Goal: Task Accomplishment & Management: Manage account settings

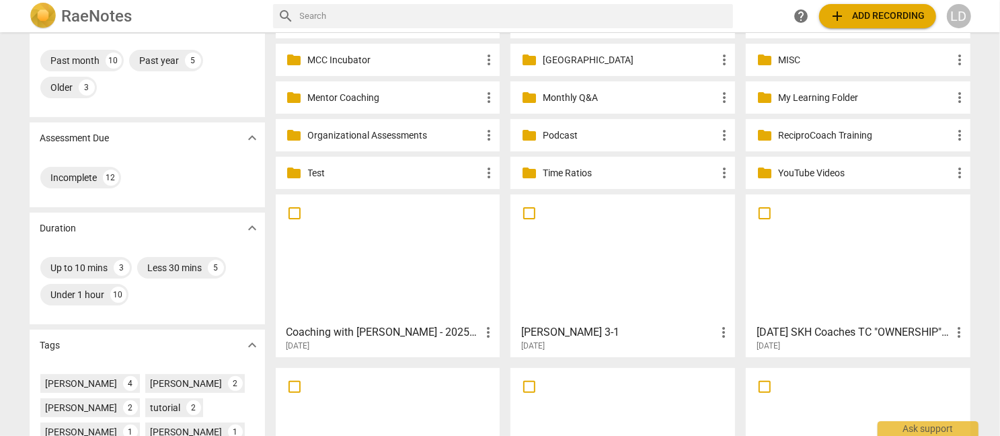
scroll to position [122, 0]
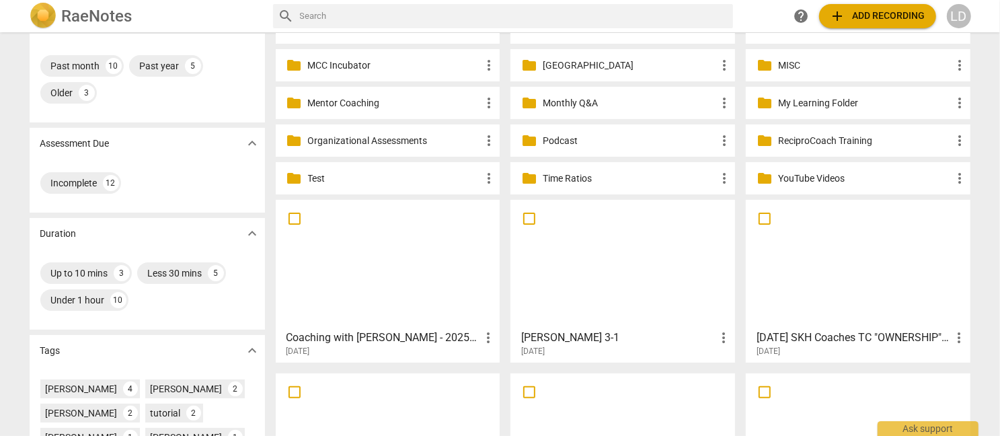
click at [447, 260] on div at bounding box center [388, 263] width 215 height 119
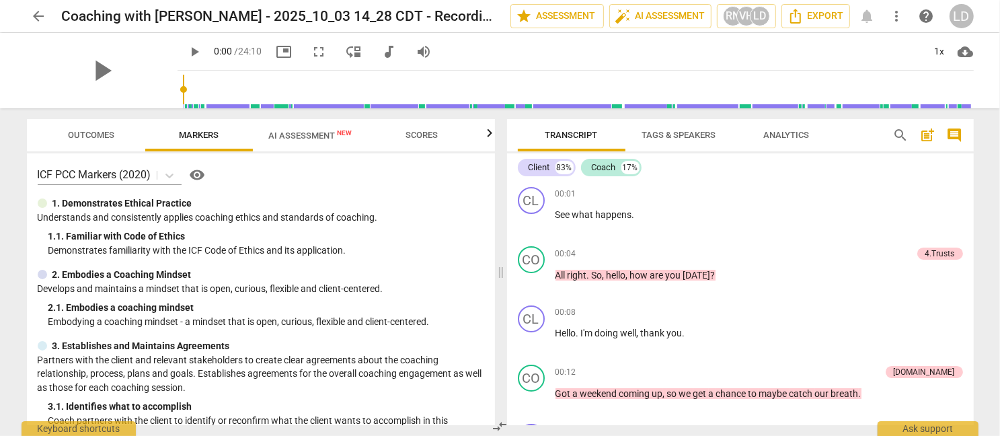
click at [385, 54] on span "audiotrack" at bounding box center [389, 52] width 16 height 16
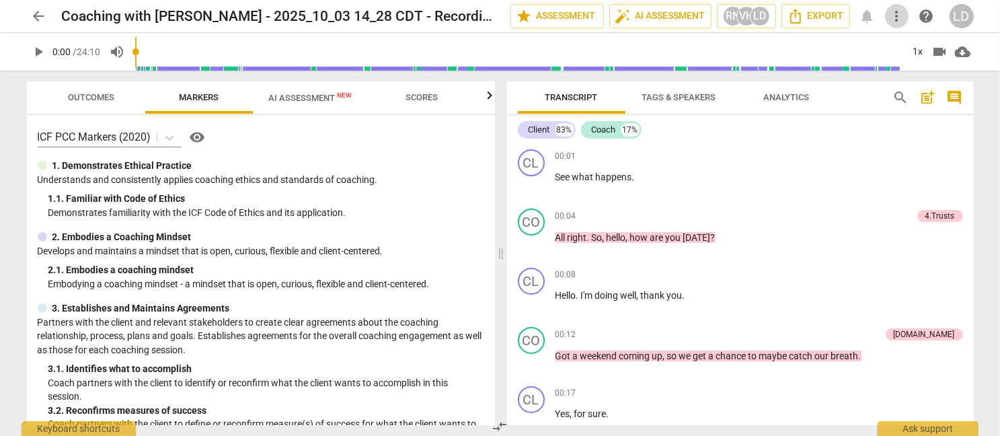
click at [894, 13] on span "more_vert" at bounding box center [897, 16] width 16 height 16
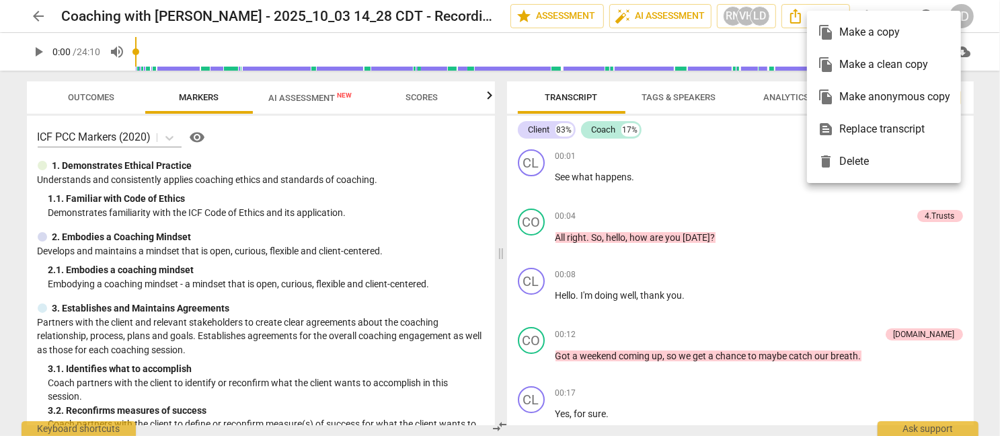
click at [697, 339] on div at bounding box center [500, 218] width 1000 height 436
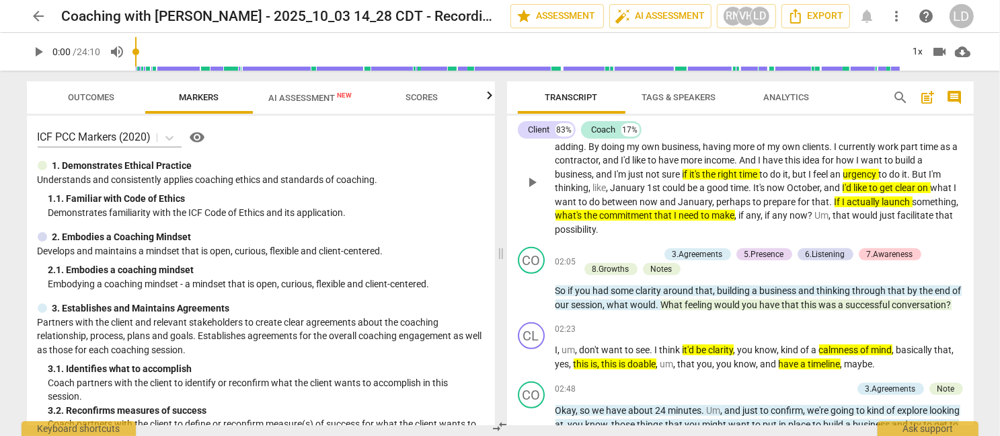
scroll to position [519, 0]
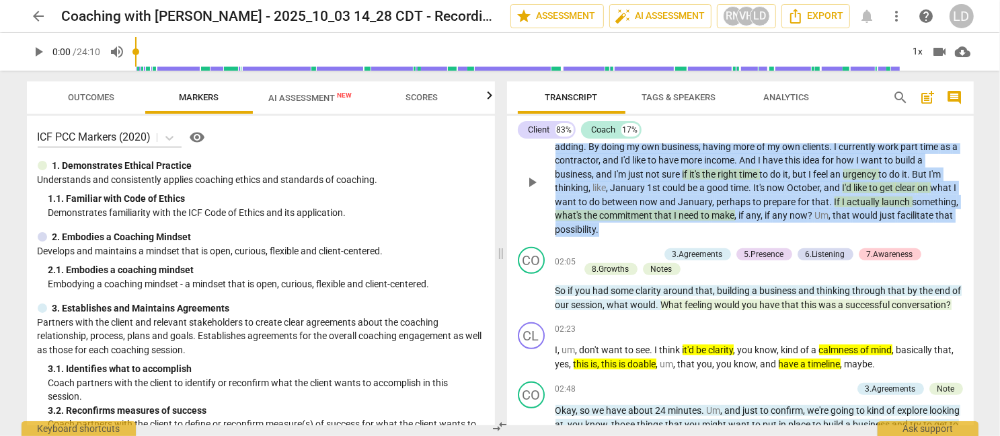
drag, startPoint x: 557, startPoint y: 149, endPoint x: 965, endPoint y: 287, distance: 430.3
click at [965, 241] on div "CL play_arrow pause 00:43 + Add competency keyboard_arrow_right So I am explori…" at bounding box center [740, 171] width 467 height 142
copy p "So I am exploring , and I have been for a while . This idea of adding to my coa…"
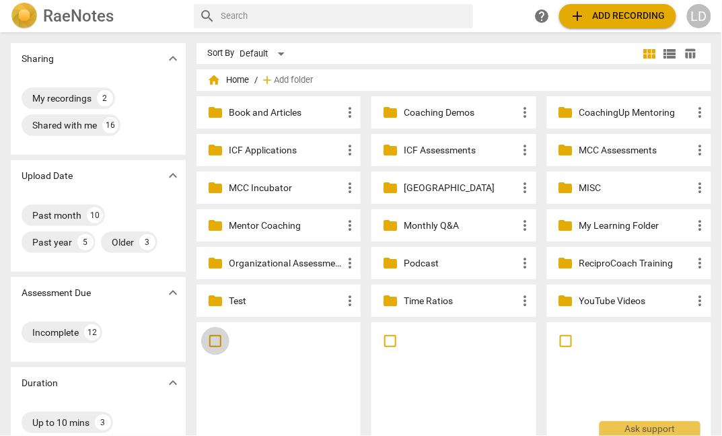
click at [201, 340] on input "checkbox" at bounding box center [215, 341] width 28 height 16
checkbox input "false"
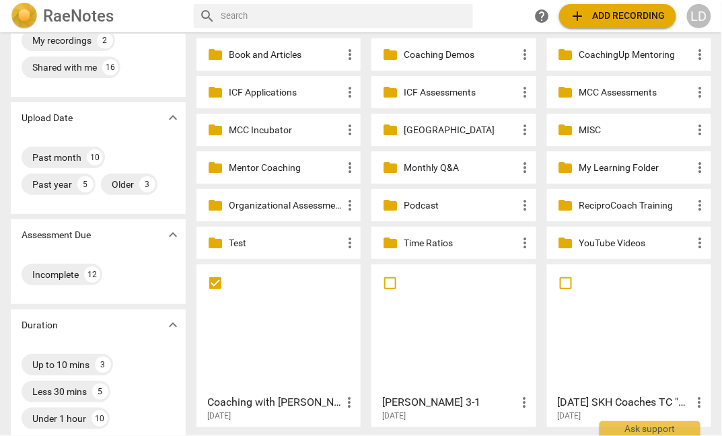
scroll to position [61, 0]
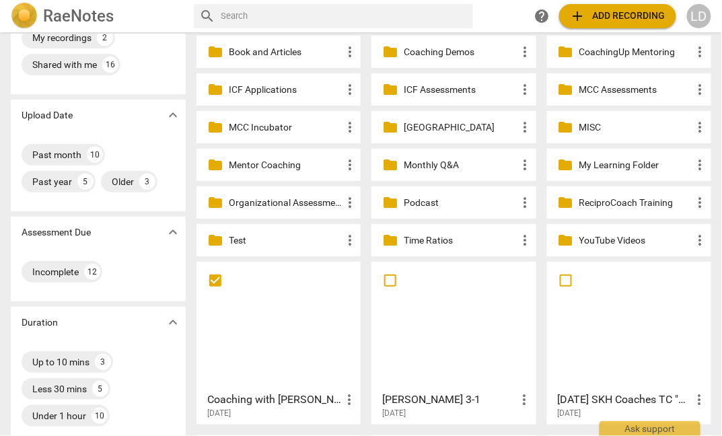
click at [341, 392] on span "more_vert" at bounding box center [349, 400] width 16 height 16
click at [349, 373] on li "Move" at bounding box center [351, 371] width 51 height 32
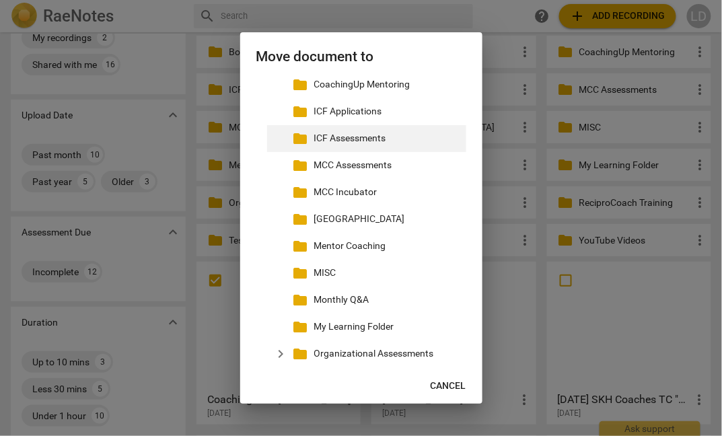
scroll to position [91, 0]
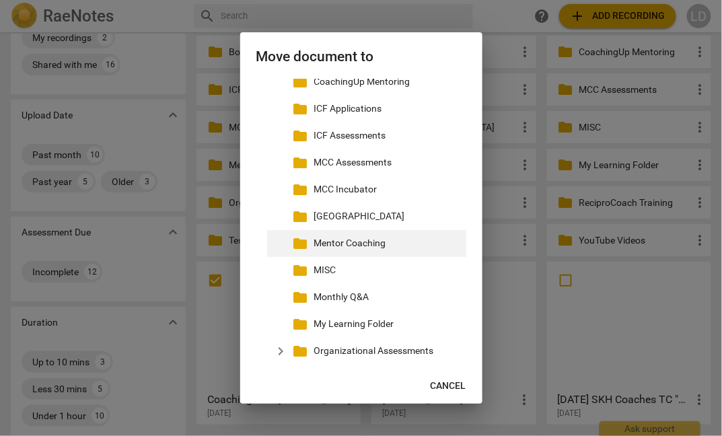
click at [336, 250] on p "Mentor Coaching" at bounding box center [387, 243] width 147 height 14
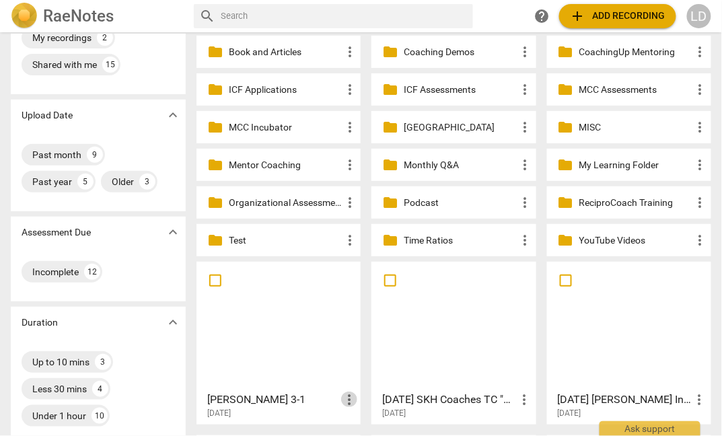
click at [341, 396] on span "more_vert" at bounding box center [349, 400] width 16 height 16
click at [341, 371] on li "Move" at bounding box center [351, 371] width 51 height 32
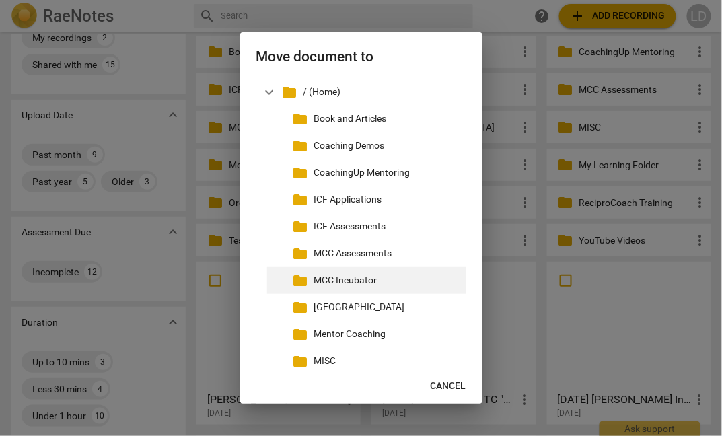
click at [343, 287] on p "MCC Incubator" at bounding box center [387, 280] width 147 height 14
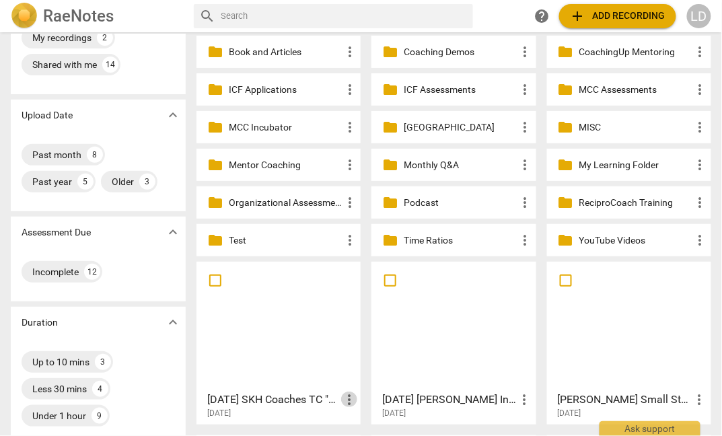
click at [341, 394] on span "more_vert" at bounding box center [349, 400] width 16 height 16
click at [344, 373] on li "Move" at bounding box center [351, 371] width 51 height 32
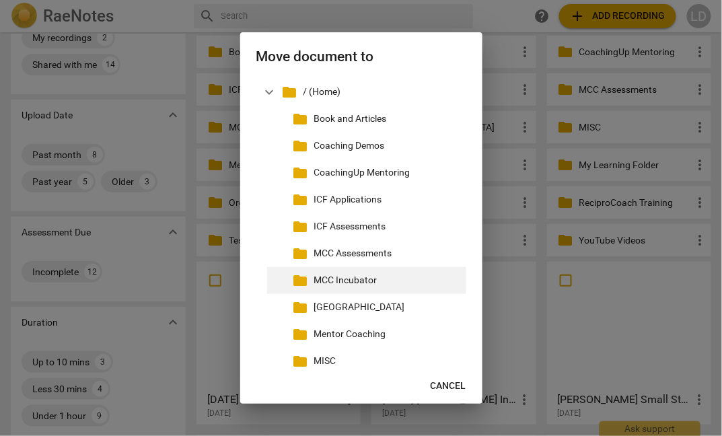
click at [344, 287] on p "MCC Incubator" at bounding box center [387, 280] width 147 height 14
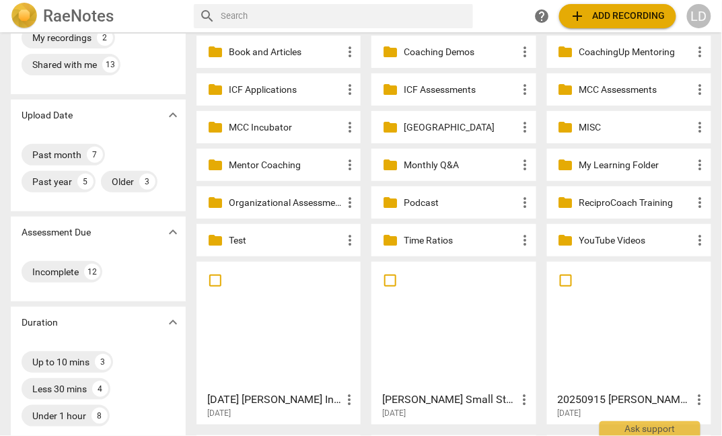
click at [517, 396] on span "more_vert" at bounding box center [525, 400] width 16 height 16
click at [521, 372] on li "Move" at bounding box center [532, 371] width 51 height 32
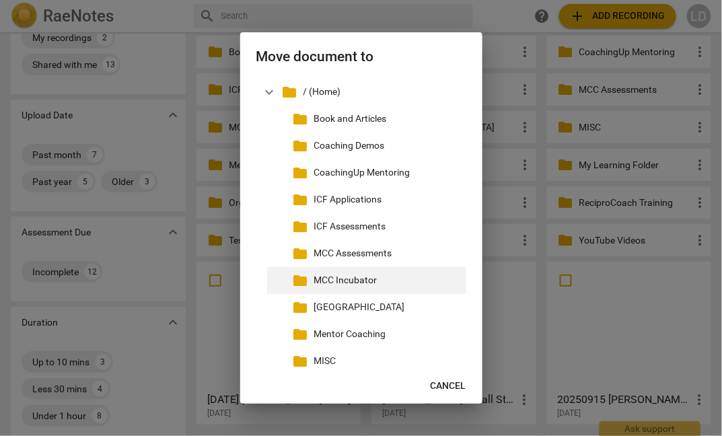
click at [381, 287] on p "MCC Incubator" at bounding box center [387, 280] width 147 height 14
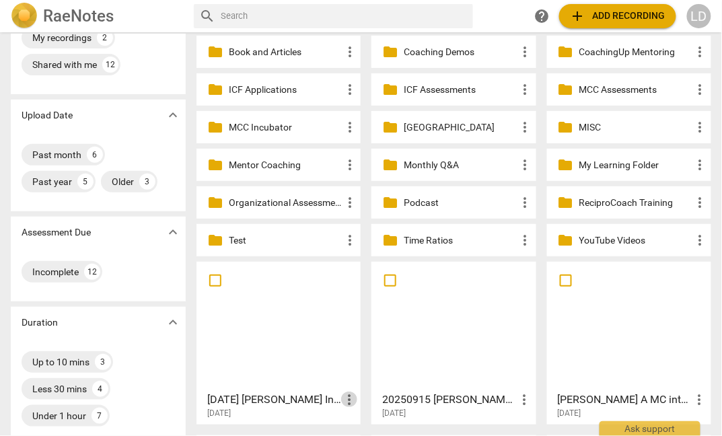
click at [341, 392] on span "more_vert" at bounding box center [349, 400] width 16 height 16
click at [346, 370] on li "Move" at bounding box center [351, 371] width 51 height 32
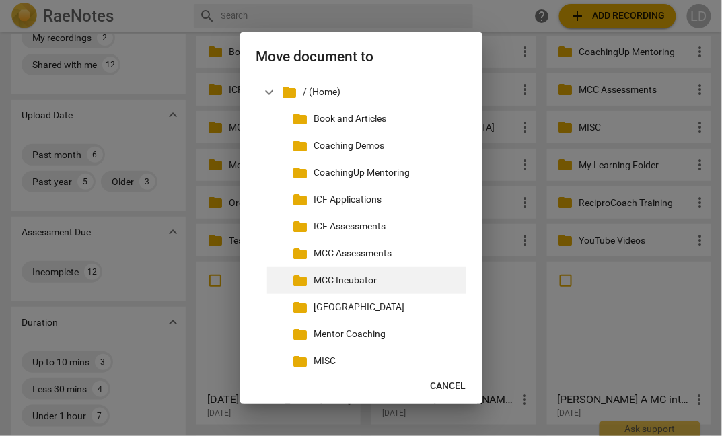
click at [352, 287] on p "MCC Incubator" at bounding box center [387, 280] width 147 height 14
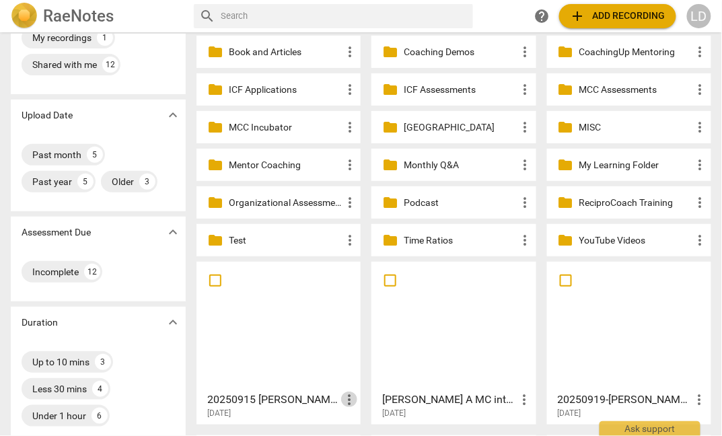
click at [346, 398] on span "more_vert" at bounding box center [349, 400] width 16 height 16
click at [357, 377] on li "Move" at bounding box center [364, 371] width 51 height 32
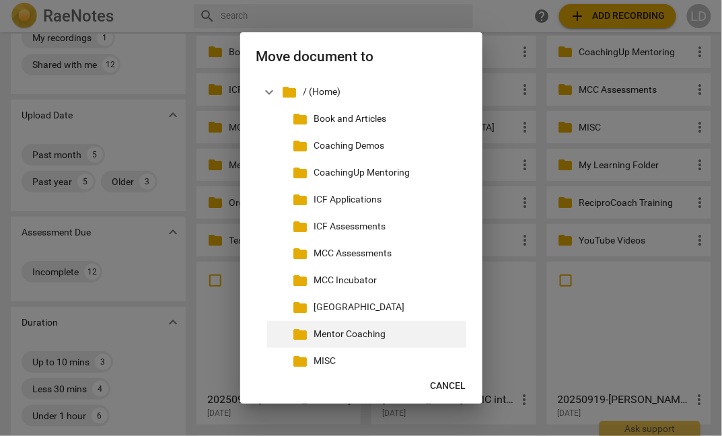
click at [333, 341] on p "Mentor Coaching" at bounding box center [387, 334] width 147 height 14
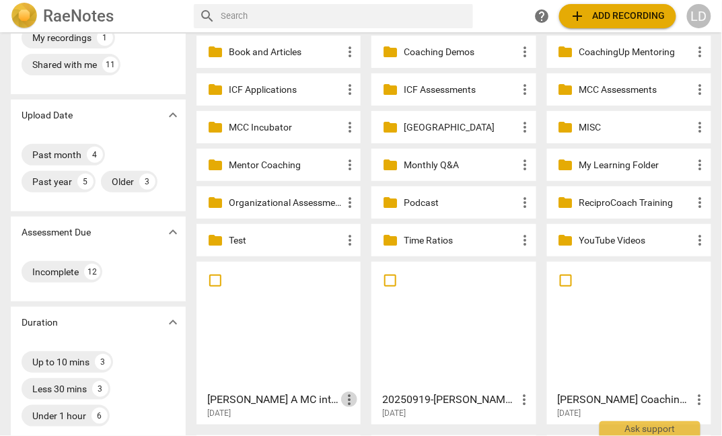
click at [345, 392] on span "more_vert" at bounding box center [349, 400] width 16 height 16
click at [354, 376] on li "Move" at bounding box center [364, 371] width 51 height 32
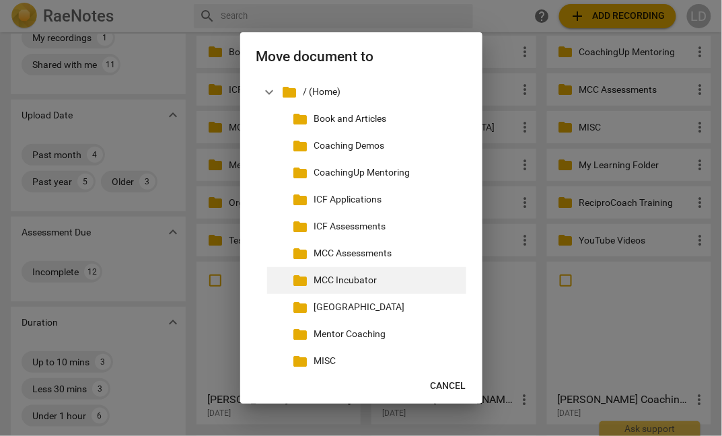
click at [344, 287] on p "MCC Incubator" at bounding box center [387, 280] width 147 height 14
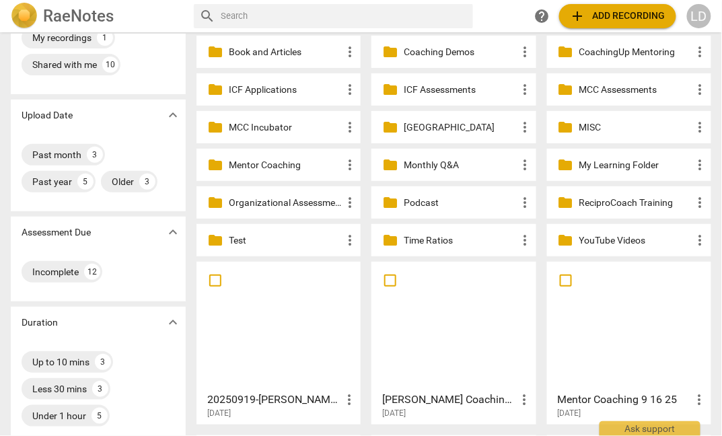
click at [346, 398] on span "more_vert" at bounding box center [349, 400] width 16 height 16
click at [364, 373] on li "Move" at bounding box center [364, 371] width 51 height 32
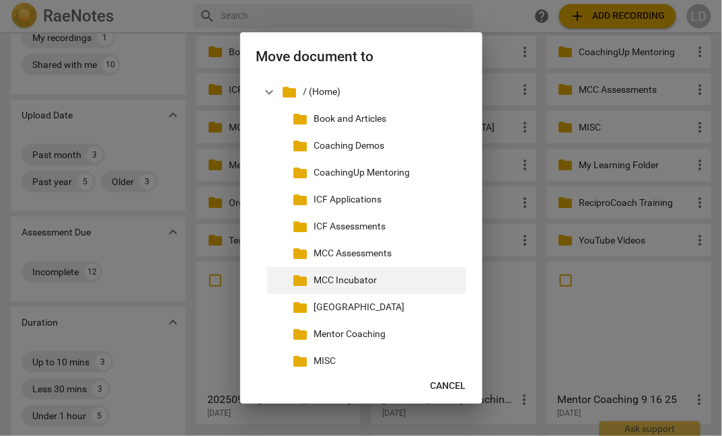
click at [360, 287] on p "MCC Incubator" at bounding box center [387, 280] width 147 height 14
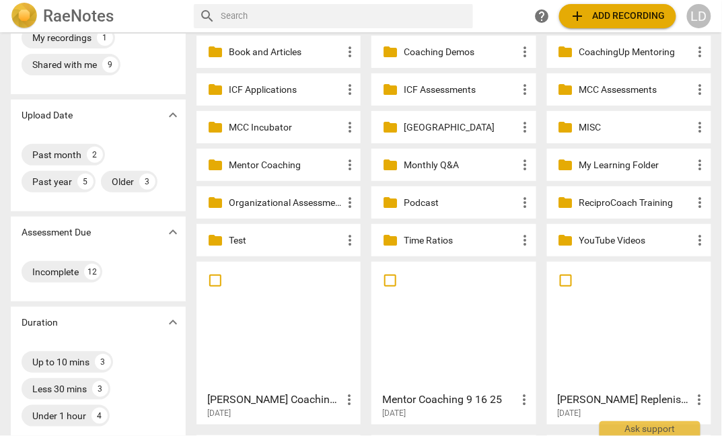
click at [309, 359] on div at bounding box center [278, 325] width 155 height 119
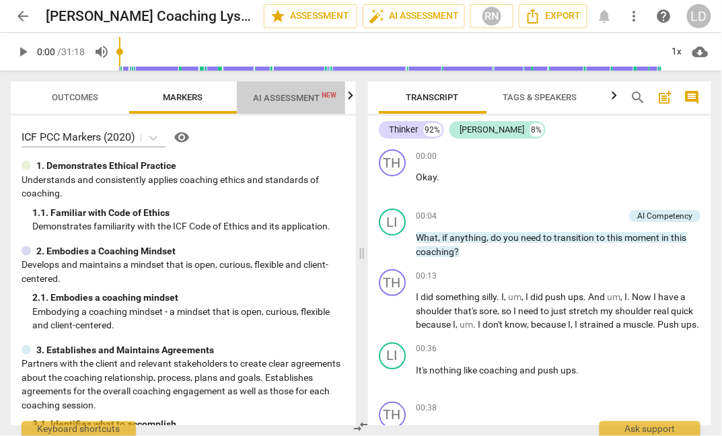
click at [268, 95] on span "AI Assessment New" at bounding box center [294, 98] width 83 height 10
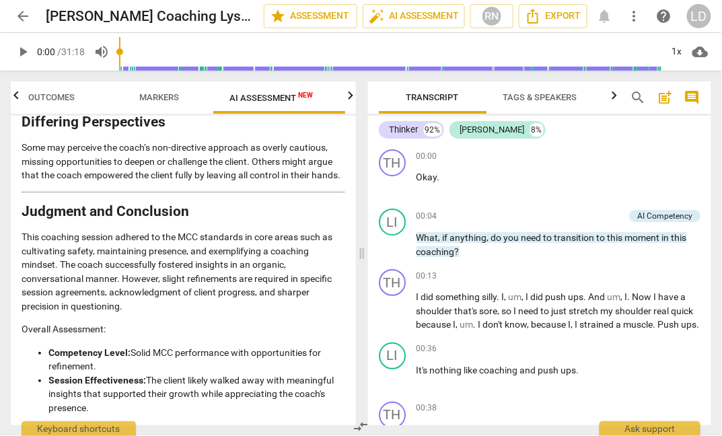
scroll to position [4699, 0]
click at [22, 18] on span "arrow_back" at bounding box center [23, 16] width 16 height 16
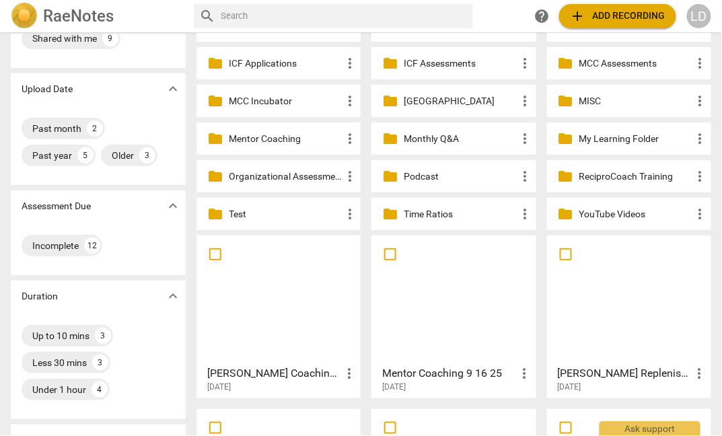
scroll to position [91, 0]
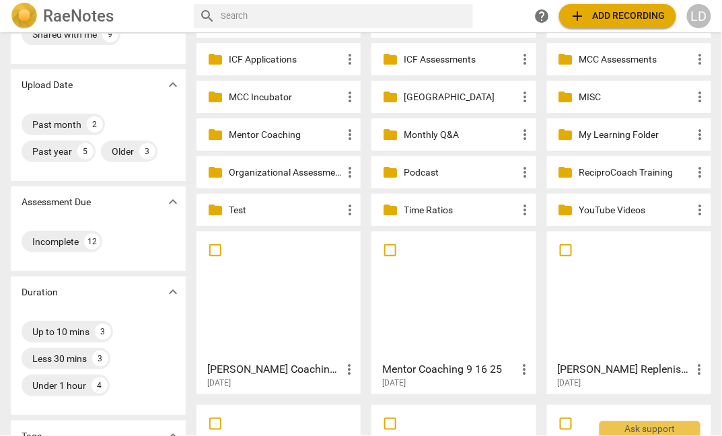
click at [348, 365] on span "more_vert" at bounding box center [349, 369] width 16 height 16
click at [359, 365] on li "Move" at bounding box center [364, 364] width 51 height 32
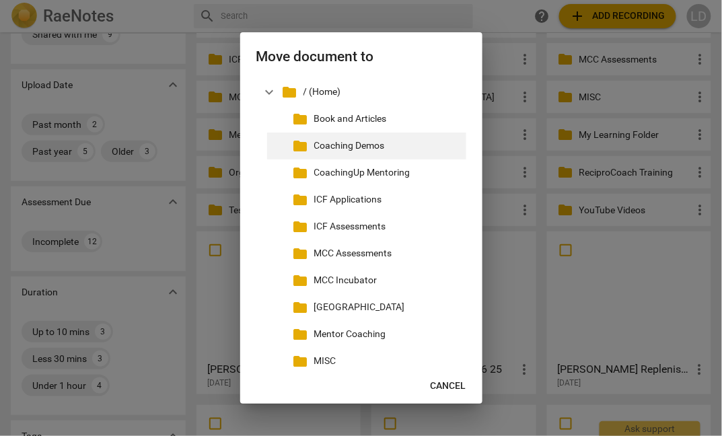
click at [350, 153] on p "Coaching Demos" at bounding box center [387, 146] width 147 height 14
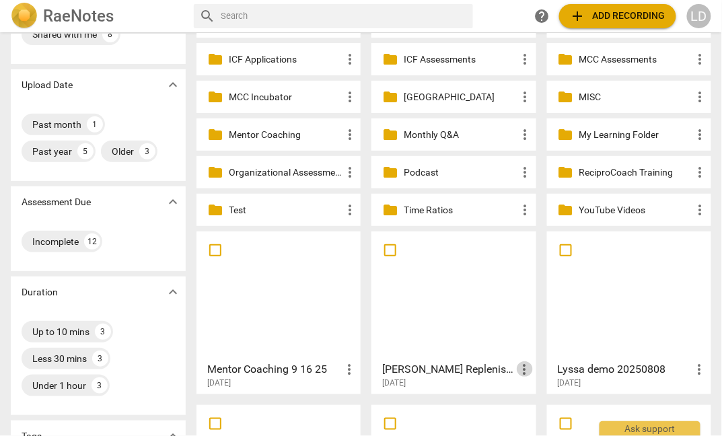
click at [519, 361] on span "more_vert" at bounding box center [525, 369] width 16 height 16
click at [533, 359] on li "Move" at bounding box center [538, 364] width 51 height 32
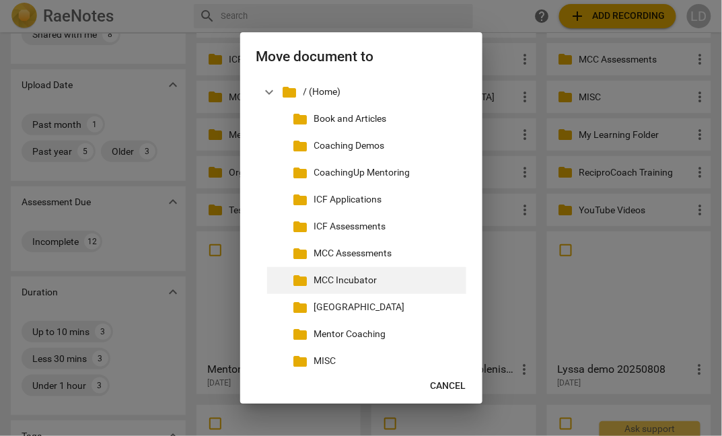
click at [344, 287] on p "MCC Incubator" at bounding box center [387, 280] width 147 height 14
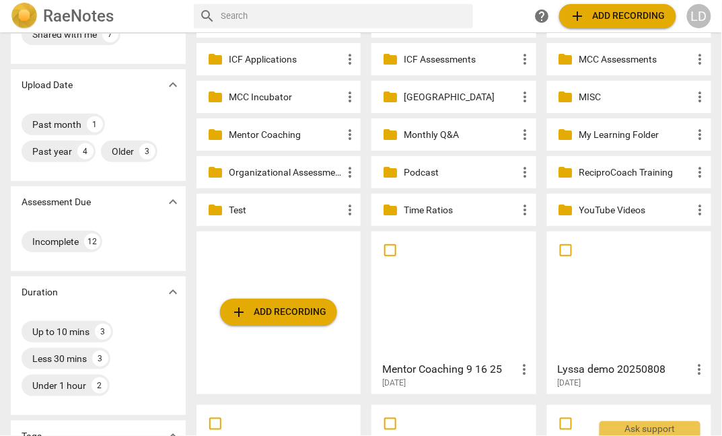
click at [608, 52] on p "MCC Assessments" at bounding box center [635, 59] width 113 height 14
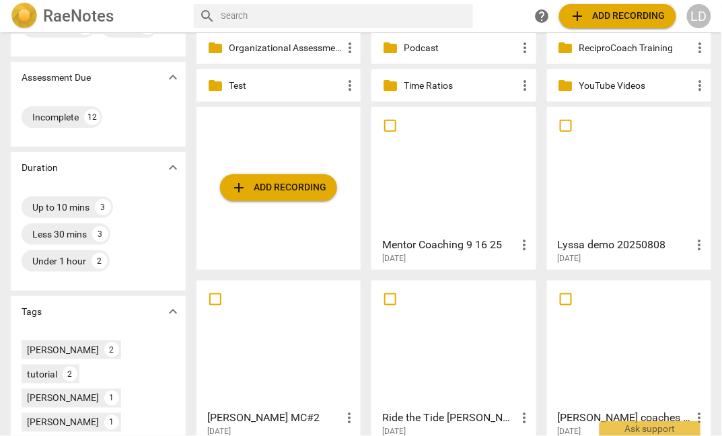
scroll to position [220, 0]
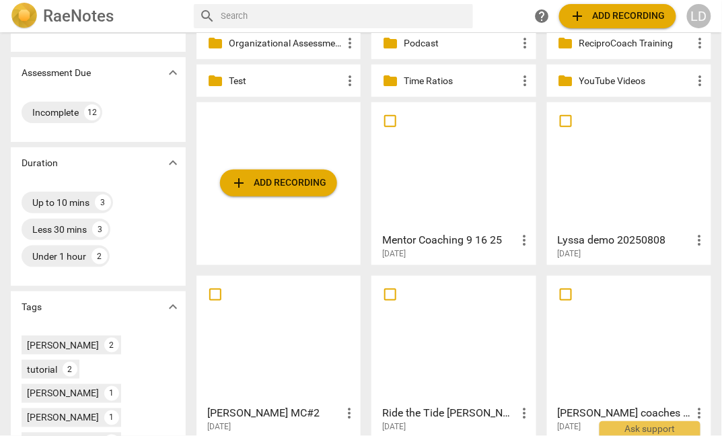
click at [445, 215] on div at bounding box center [453, 166] width 155 height 119
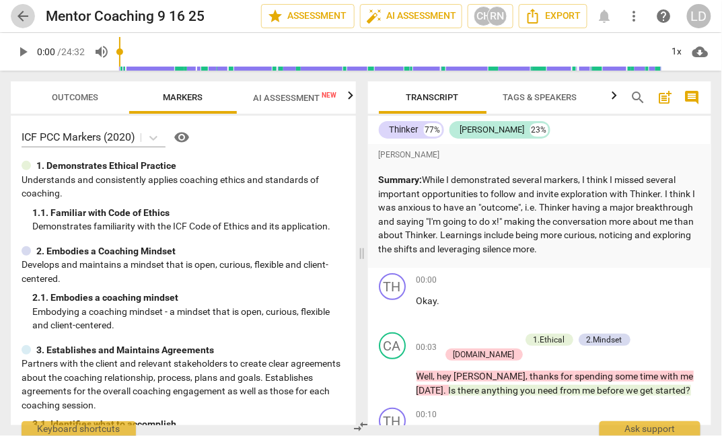
click at [26, 14] on span "arrow_back" at bounding box center [23, 16] width 16 height 16
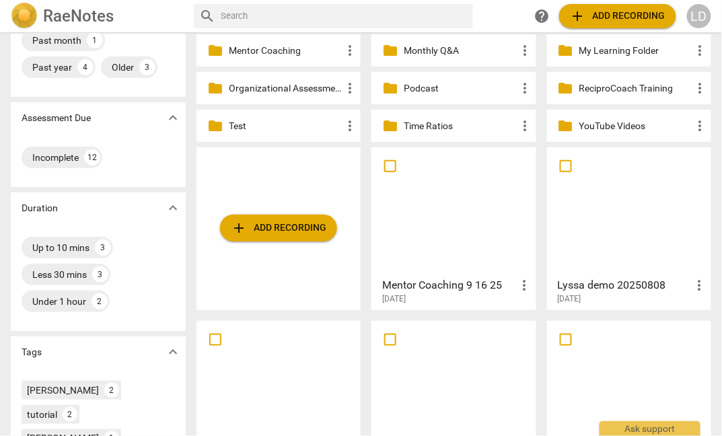
scroll to position [176, 0]
click at [521, 281] on span "more_vert" at bounding box center [525, 284] width 16 height 16
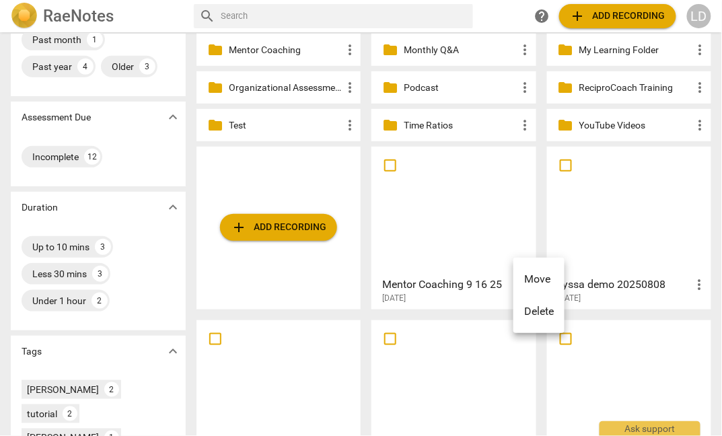
click at [521, 281] on li "Move" at bounding box center [538, 279] width 51 height 32
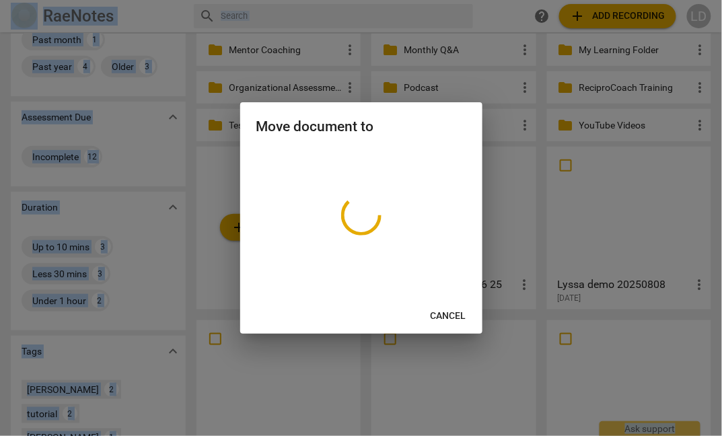
click at [521, 281] on div at bounding box center [361, 218] width 722 height 436
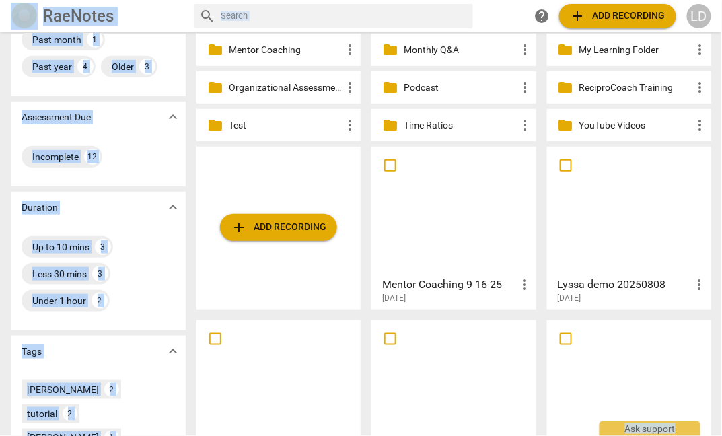
click at [518, 279] on span "more_vert" at bounding box center [525, 284] width 16 height 16
click at [527, 280] on li "Move" at bounding box center [538, 279] width 51 height 32
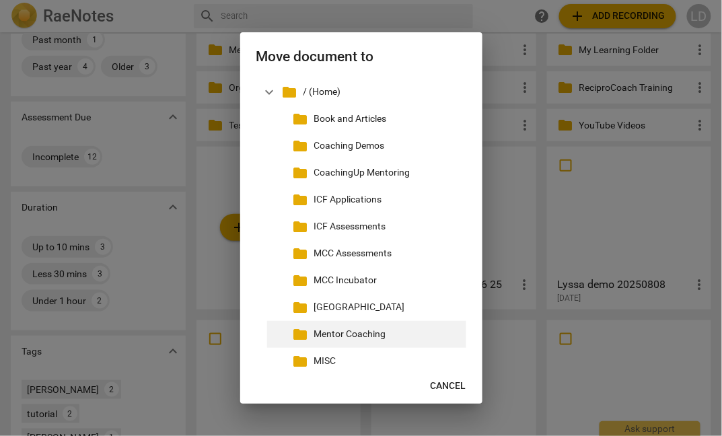
click at [396, 341] on p "Mentor Coaching" at bounding box center [387, 334] width 147 height 14
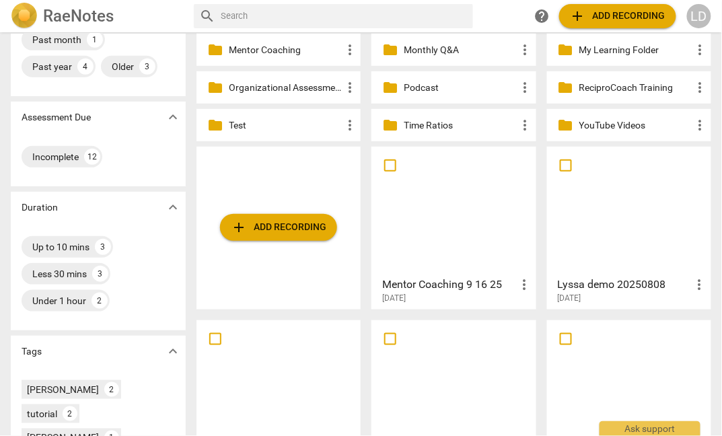
scroll to position [149, 0]
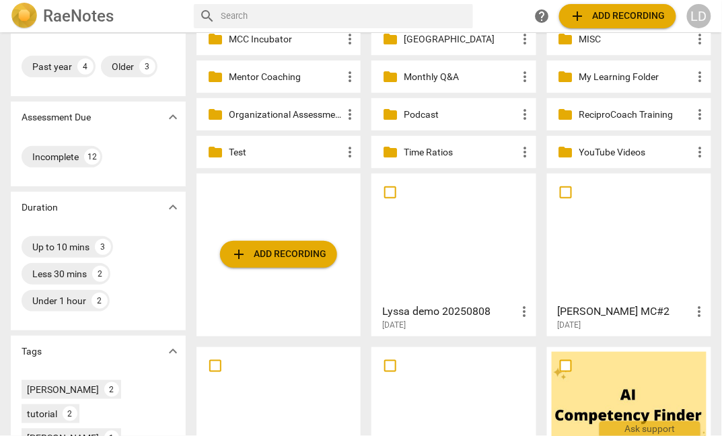
click at [478, 277] on div at bounding box center [453, 237] width 155 height 119
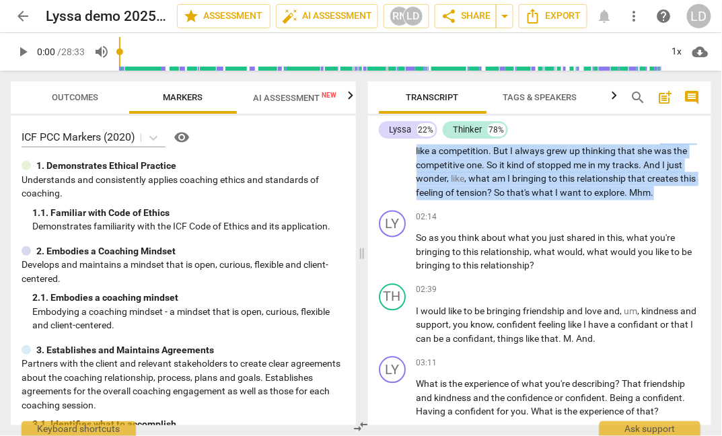
scroll to position [608, 0]
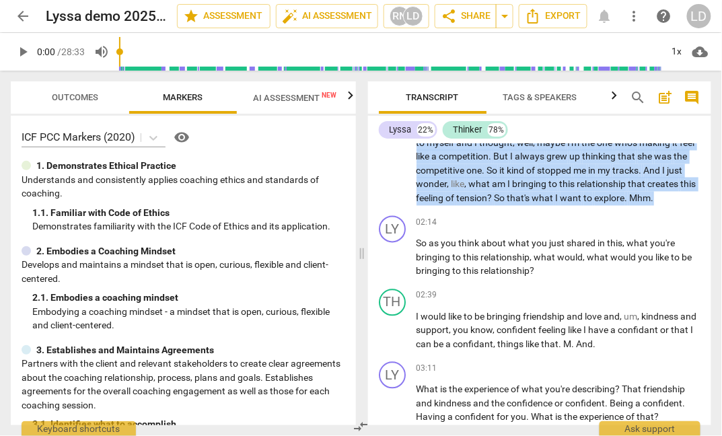
drag, startPoint x: 665, startPoint y: 336, endPoint x: 463, endPoint y: 273, distance: 211.5
click at [463, 205] on p "Well , as others on the call probably are familiar with , I just came back from…" at bounding box center [558, 39] width 285 height 331
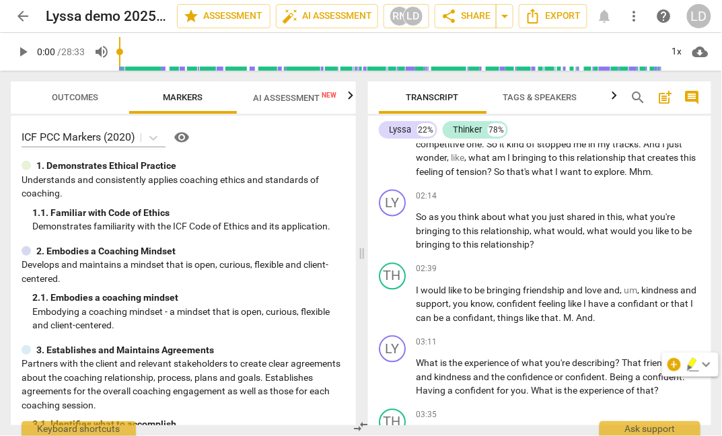
scroll to position [655, 0]
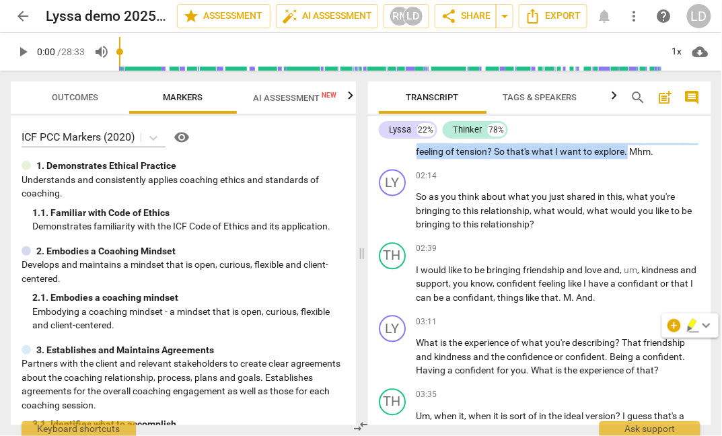
drag, startPoint x: 416, startPoint y: 211, endPoint x: 628, endPoint y: 338, distance: 247.1
copy p "Well , as others on the call probably are familiar with , I just came back from…"
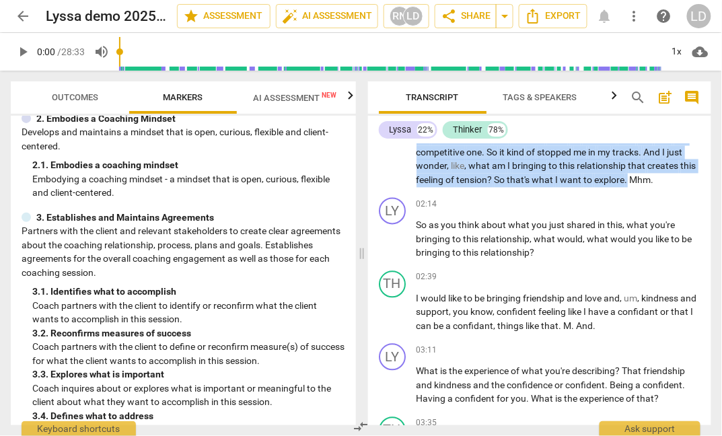
scroll to position [623, 0]
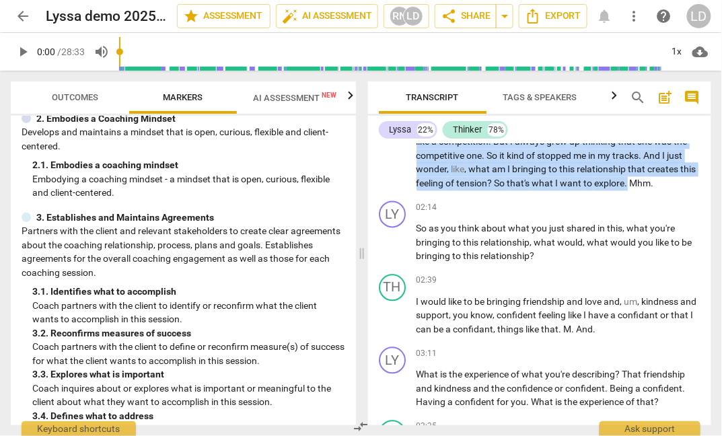
click at [515, 147] on span "always" at bounding box center [531, 142] width 32 height 11
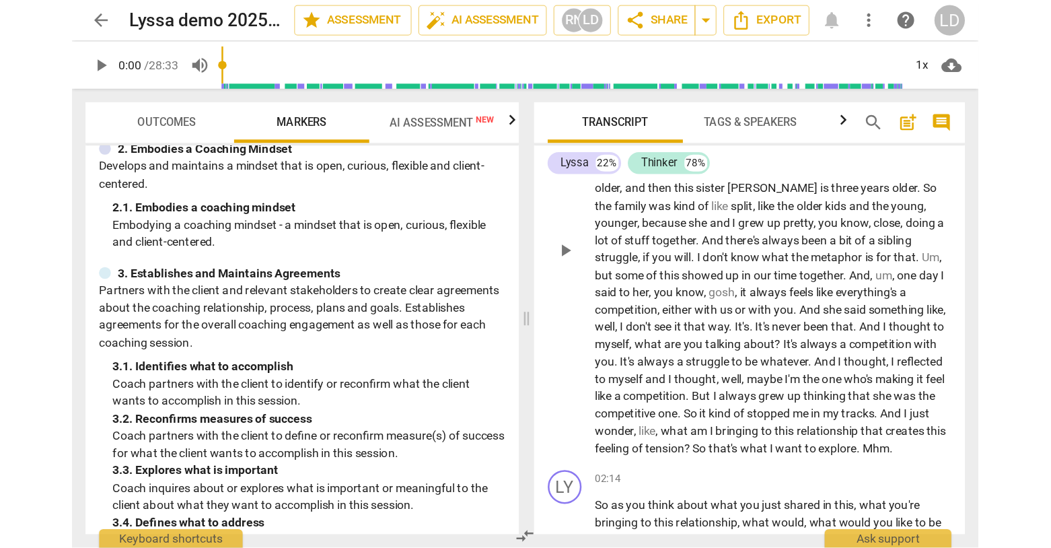
scroll to position [443, 0]
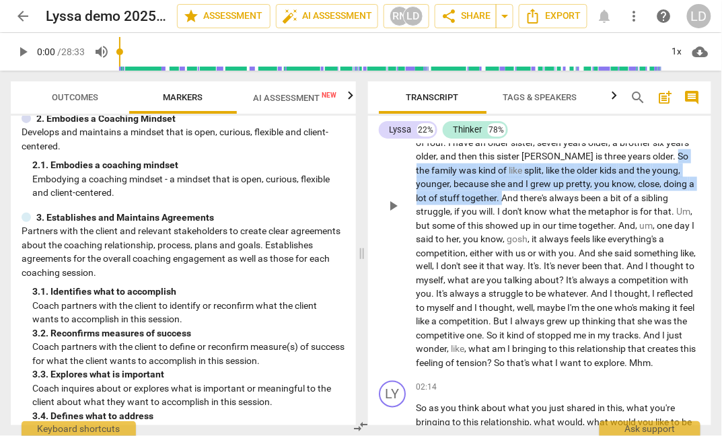
drag, startPoint x: 551, startPoint y: 225, endPoint x: 564, endPoint y: 276, distance: 52.0
click at [564, 276] on p "Well , as others on the call probably are familiar with , I just came back from…" at bounding box center [558, 204] width 285 height 331
copy p "So the family was kind of like split , like the older kids and the young , youn…"
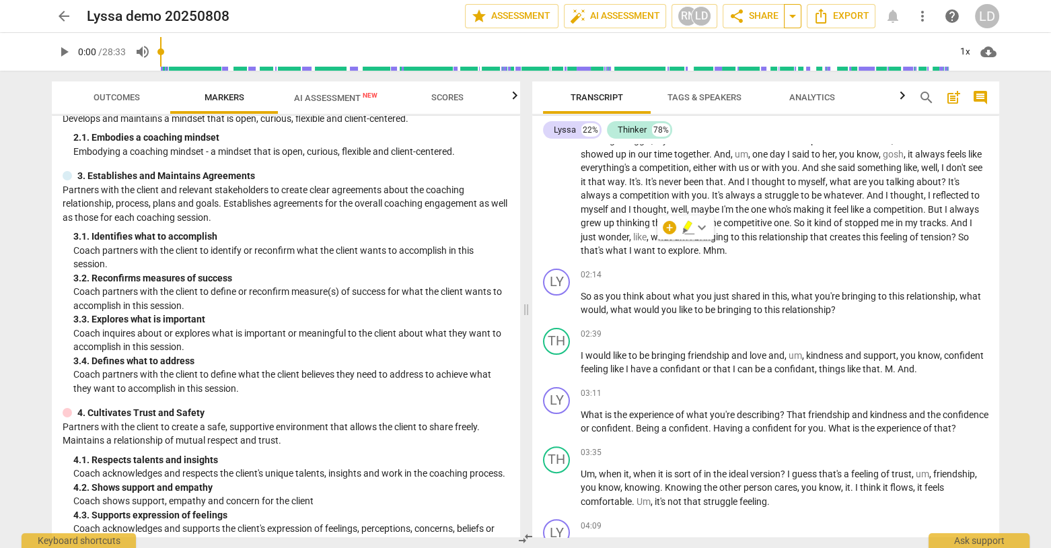
scroll to position [385, 0]
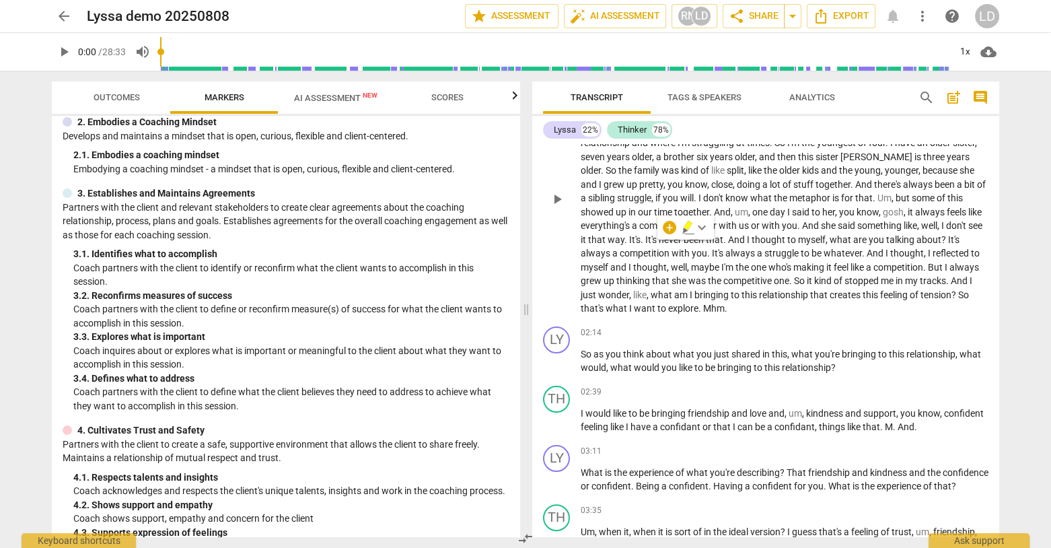
drag, startPoint x: 688, startPoint y: 175, endPoint x: 776, endPoint y: 179, distance: 88.2
drag, startPoint x: 683, startPoint y: 172, endPoint x: 774, endPoint y: 194, distance: 93.5
click at [721, 194] on p "Well , as others on the call probably are familiar with , I just came back from…" at bounding box center [785, 198] width 408 height 235
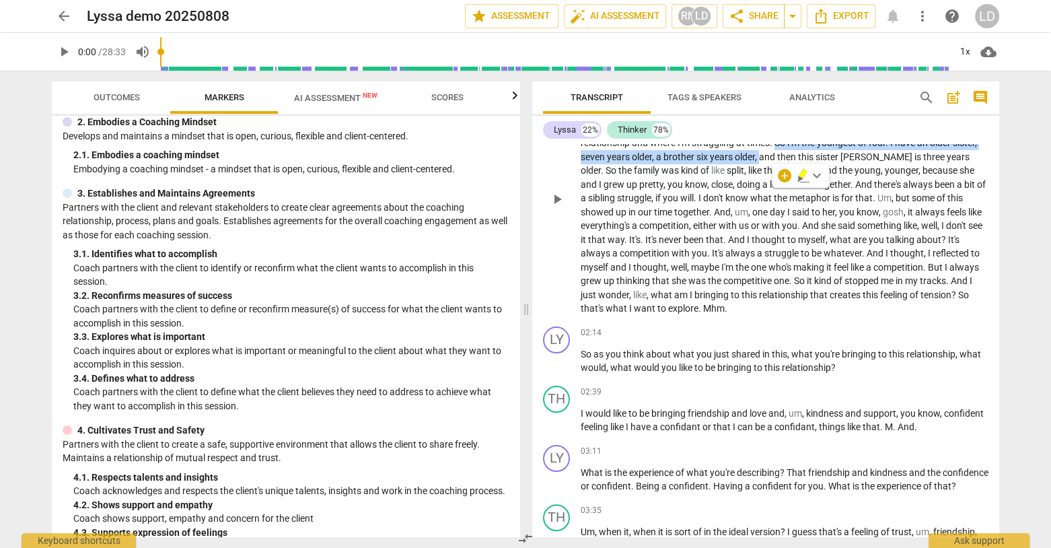
copy p "So I'm the youngest of four . I have an older sister , seven years older , a br…"
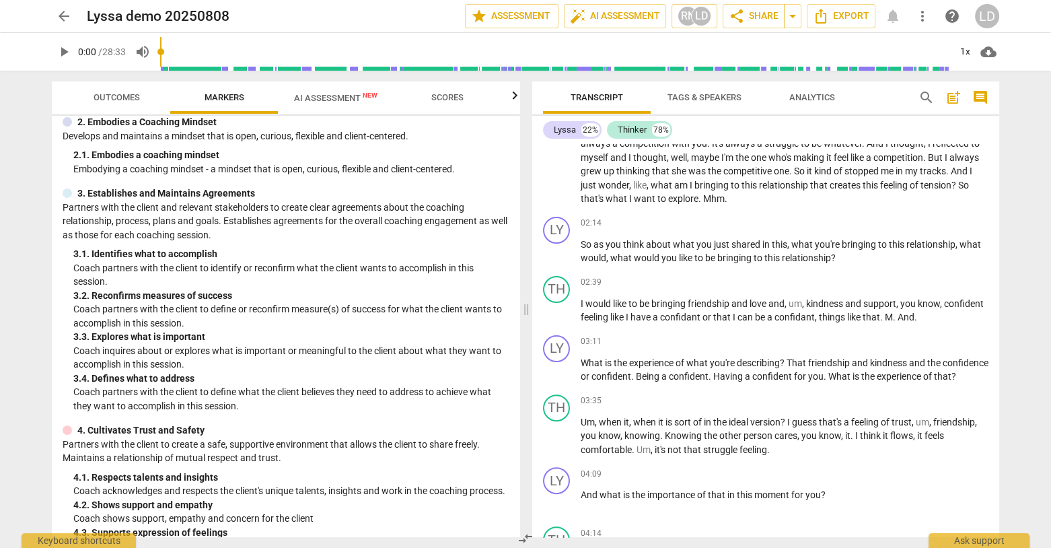
scroll to position [496, 0]
drag, startPoint x: 910, startPoint y: 179, endPoint x: 926, endPoint y: 200, distance: 26.5
click at [721, 200] on p "Well , as others on the call probably are familiar with , I just came back from…" at bounding box center [785, 87] width 408 height 235
copy p "And she said something like , well , I don't see it that way . It's . It's neve…"
